Goal: Transaction & Acquisition: Purchase product/service

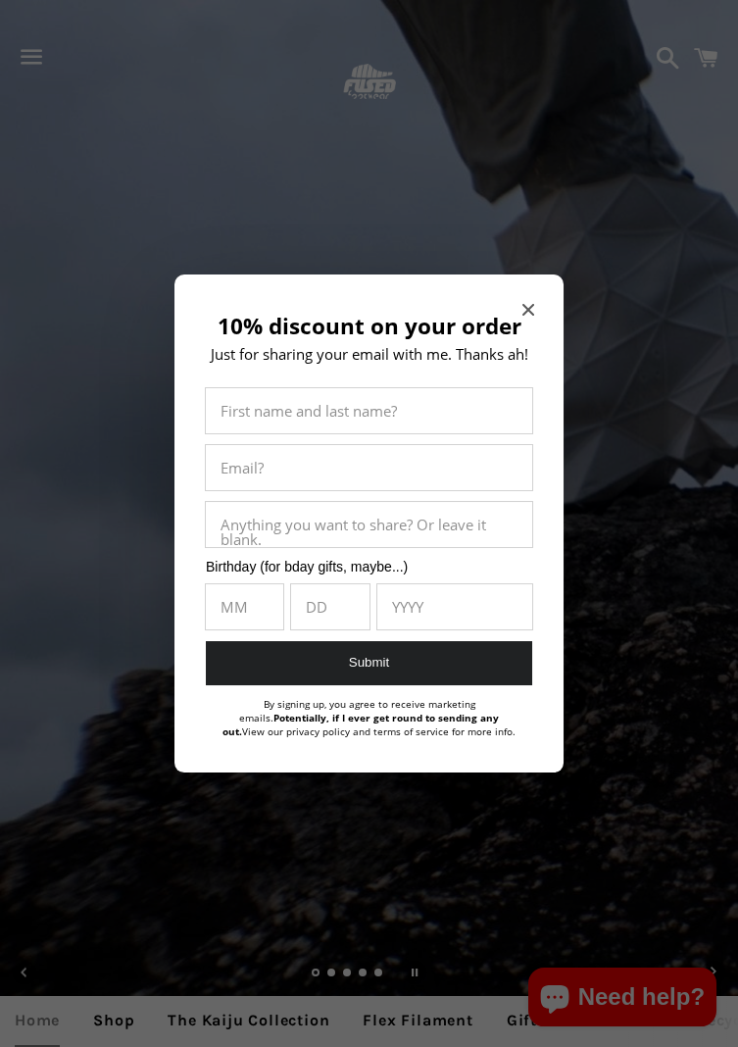
click at [528, 306] on icon "Close modal" at bounding box center [529, 310] width 12 height 12
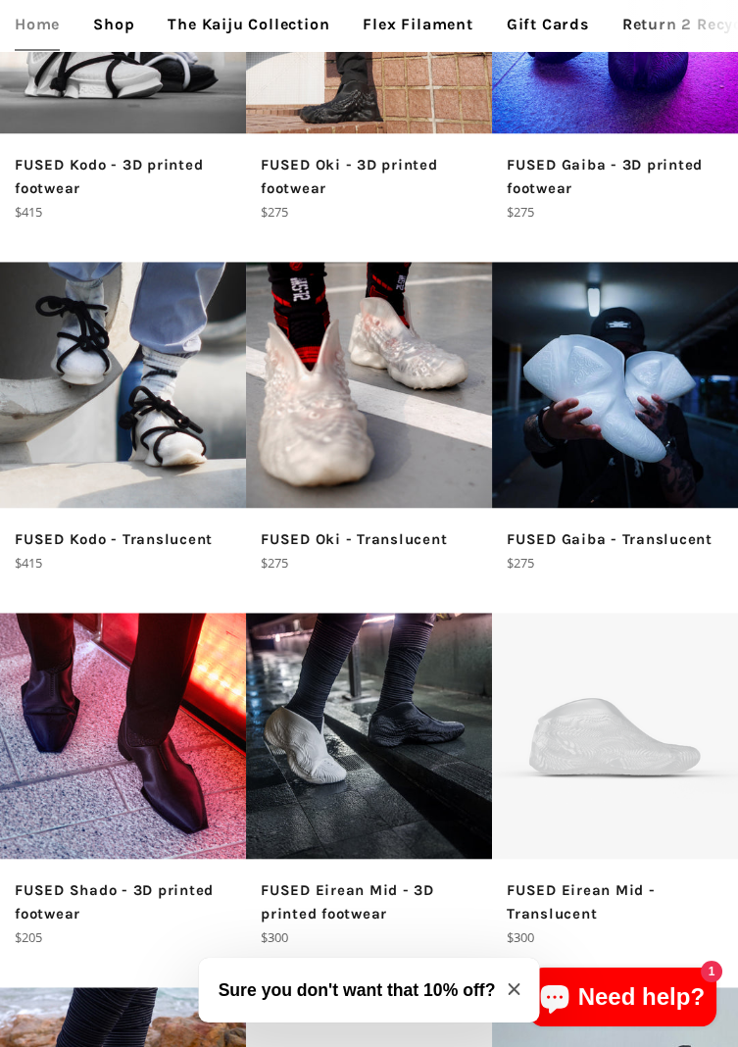
click at [361, 460] on img at bounding box center [369, 385] width 246 height 246
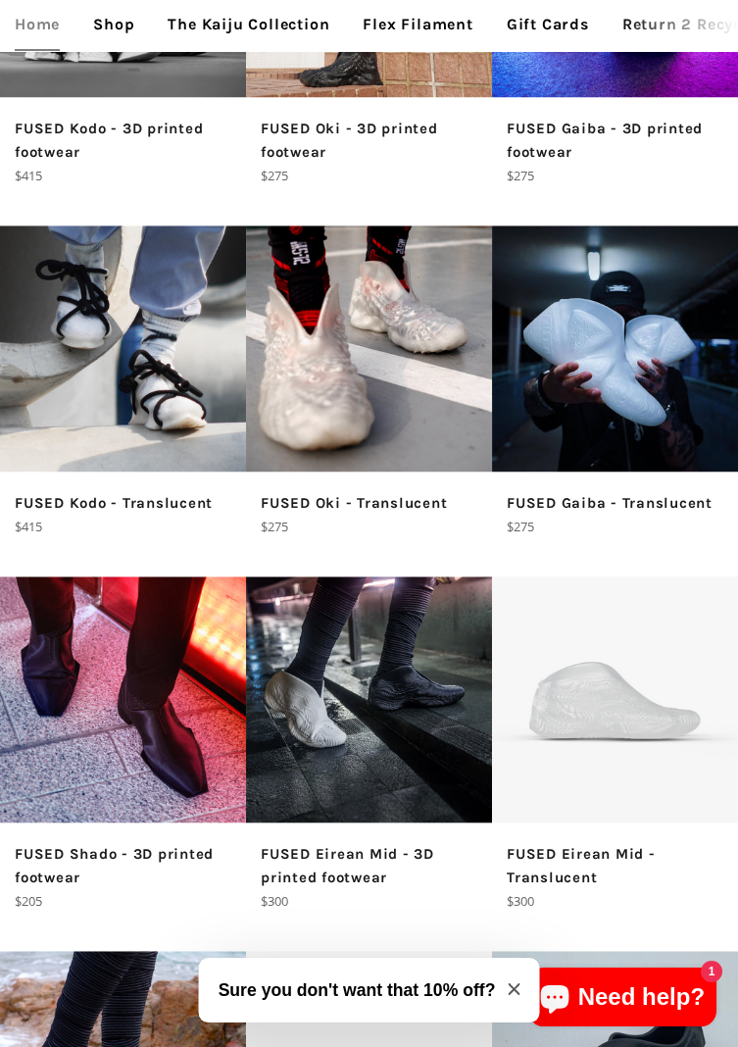
scroll to position [2997, 0]
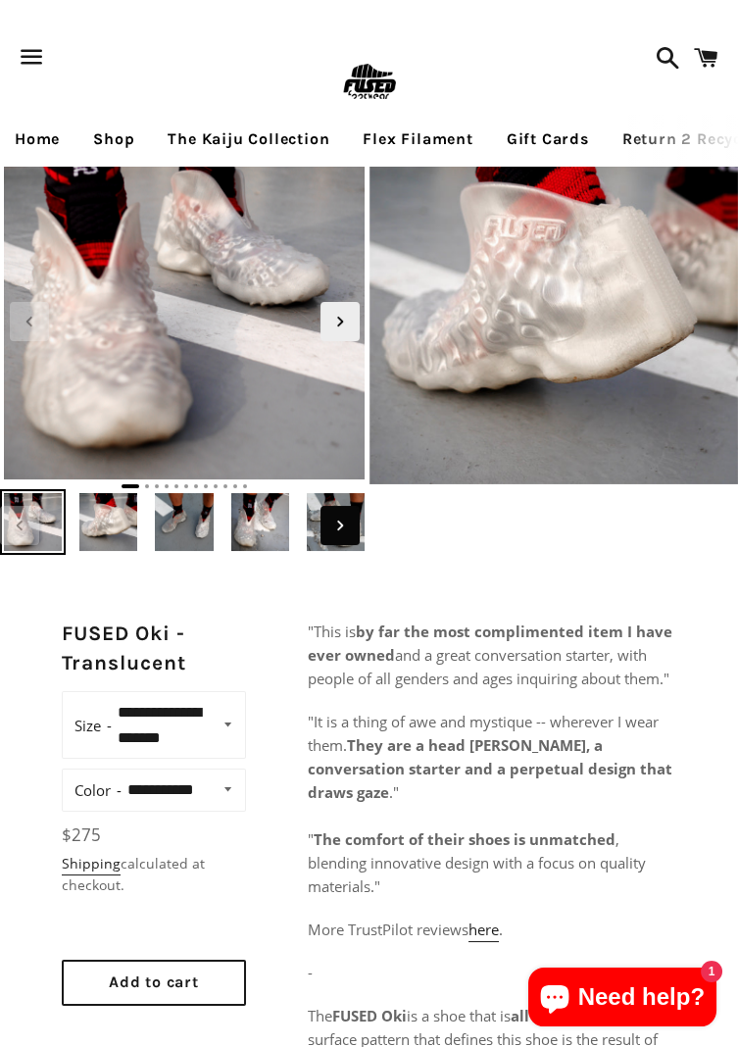
click at [348, 526] on icon "Next slide" at bounding box center [340, 526] width 22 height 22
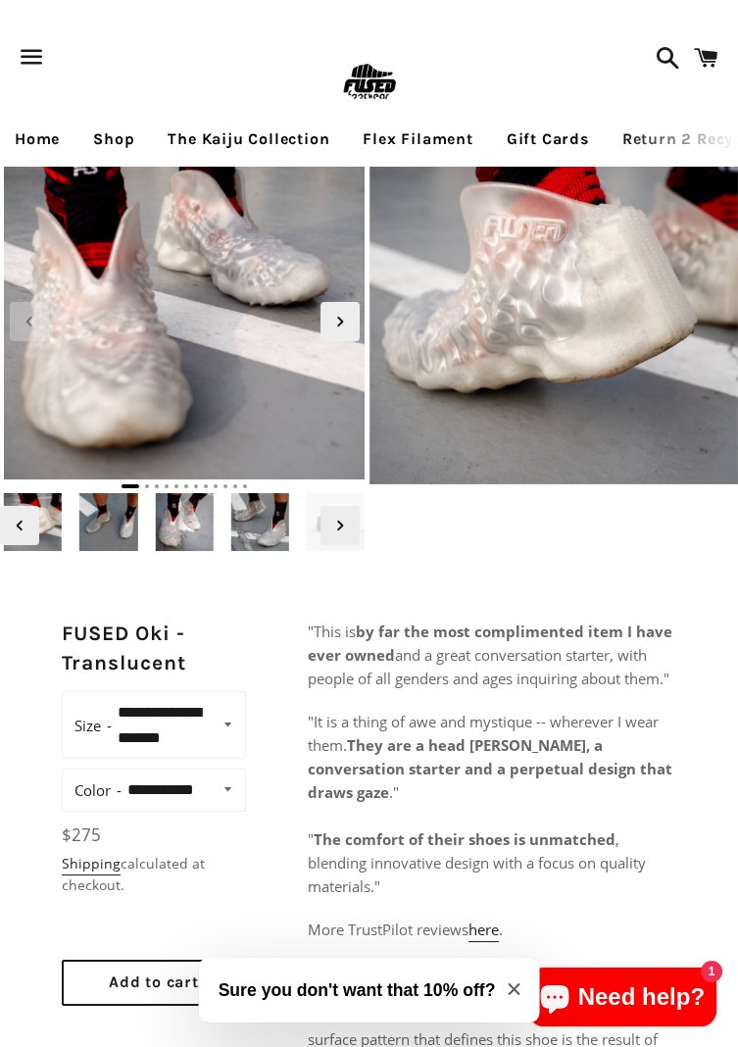
click at [258, 535] on img at bounding box center [260, 522] width 66 height 66
